Goal: Navigation & Orientation: Find specific page/section

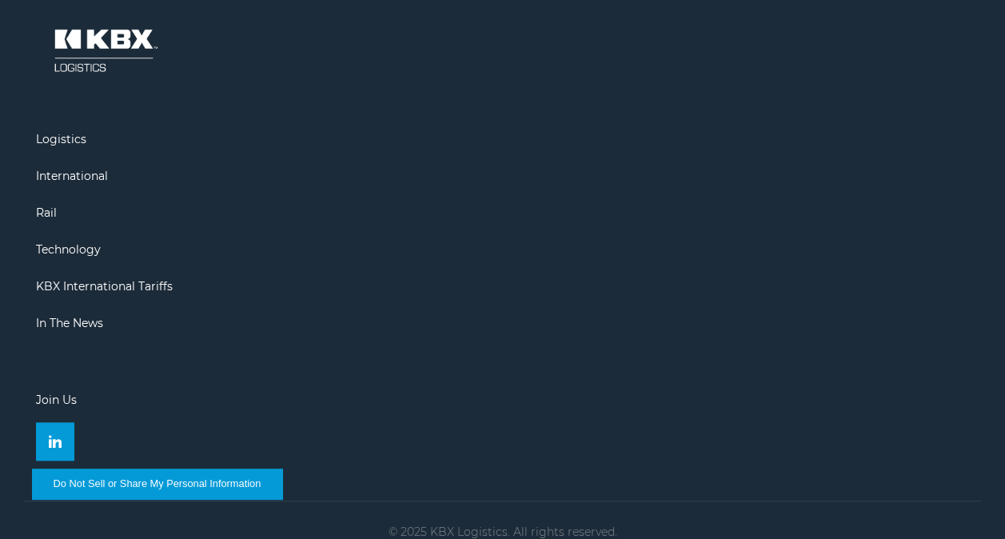
scroll to position [3617, 0]
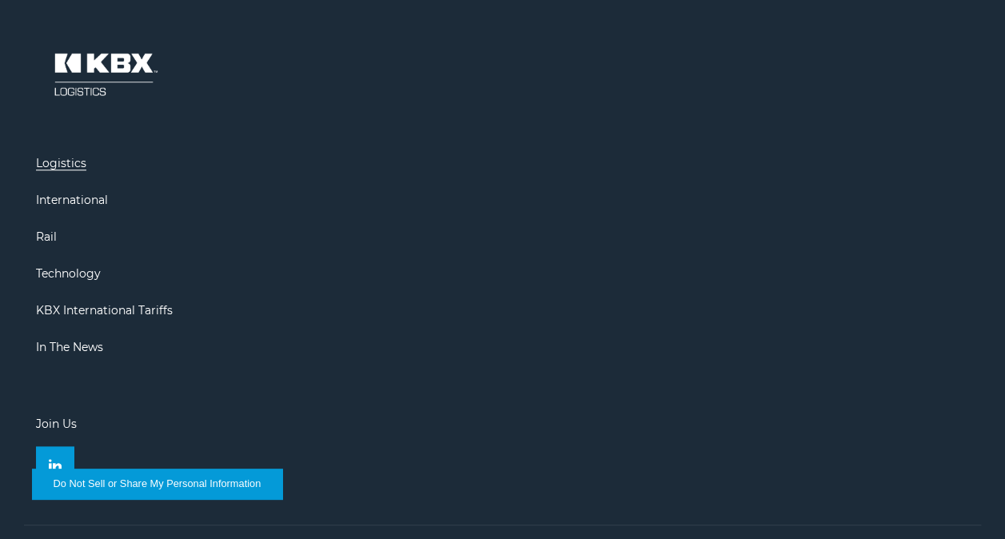
click at [61, 162] on link "Logistics" at bounding box center [61, 163] width 50 height 14
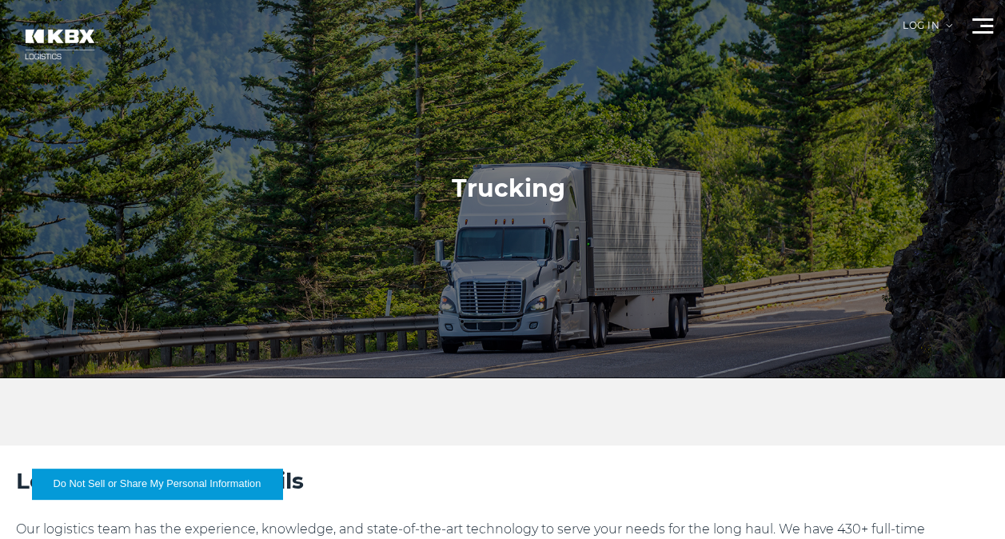
click at [979, 21] on div at bounding box center [982, 25] width 21 height 15
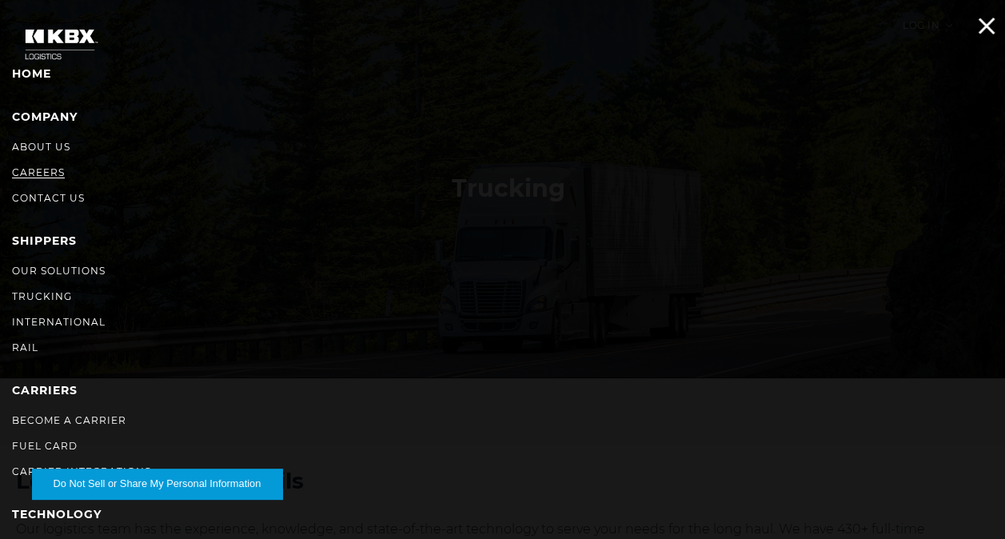
click at [29, 169] on link "Careers" at bounding box center [38, 172] width 53 height 12
